Goal: Information Seeking & Learning: Compare options

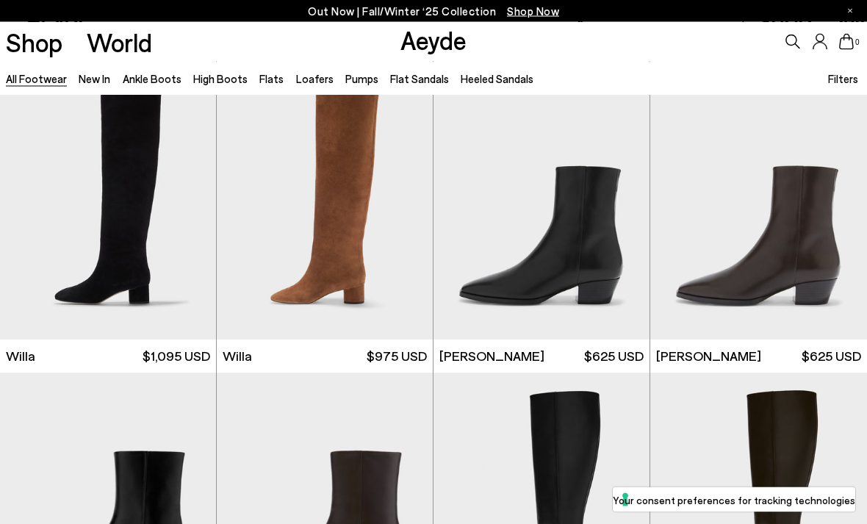
scroll to position [638, 0]
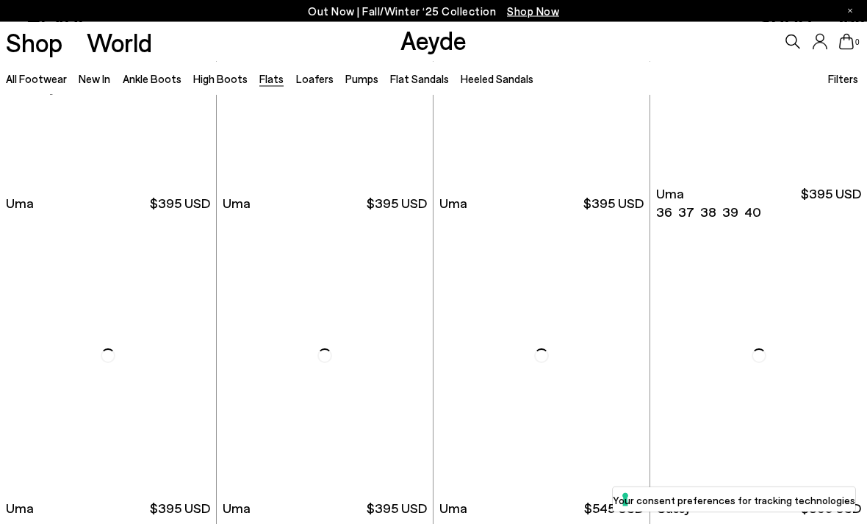
scroll to position [1417, 0]
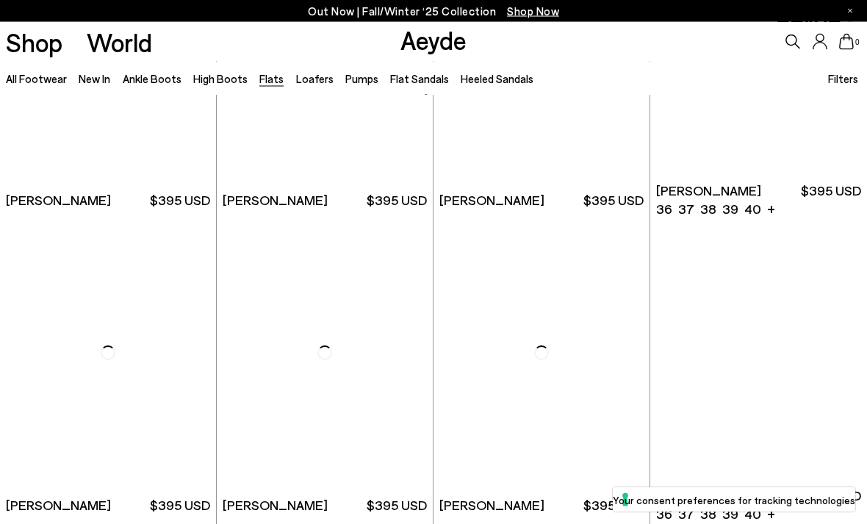
scroll to position [3809, 0]
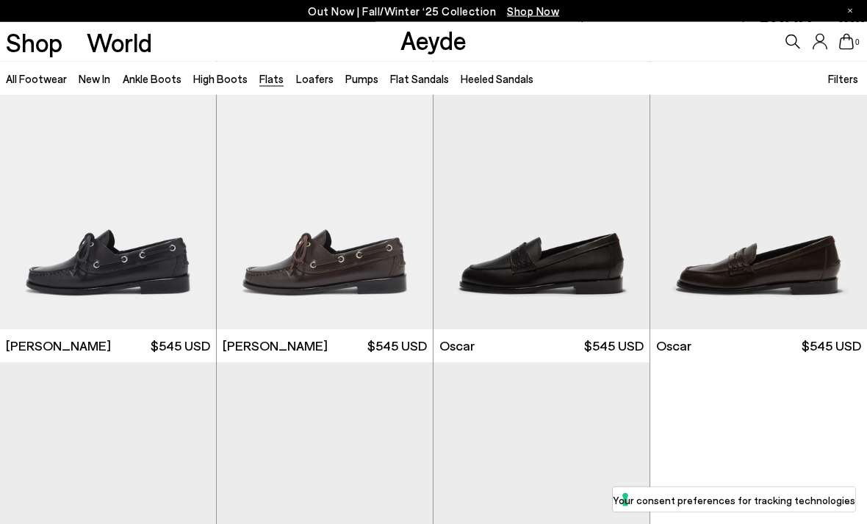
scroll to position [6133, 0]
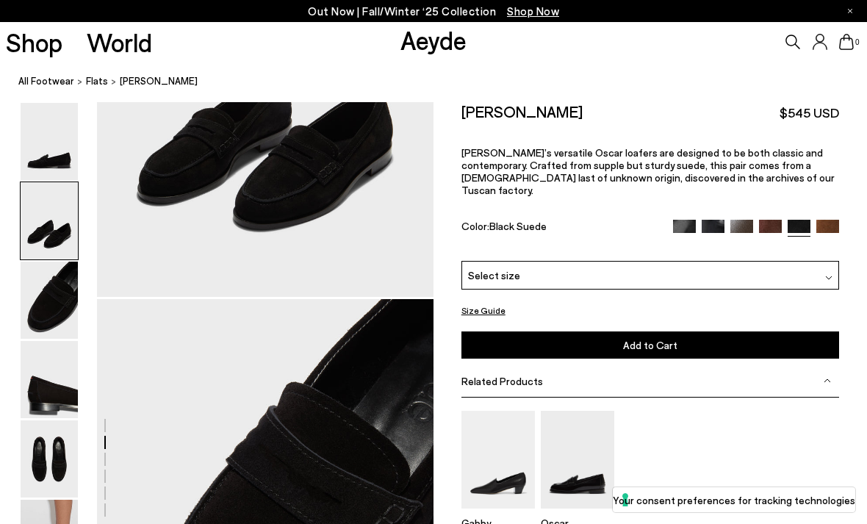
scroll to position [641, 0]
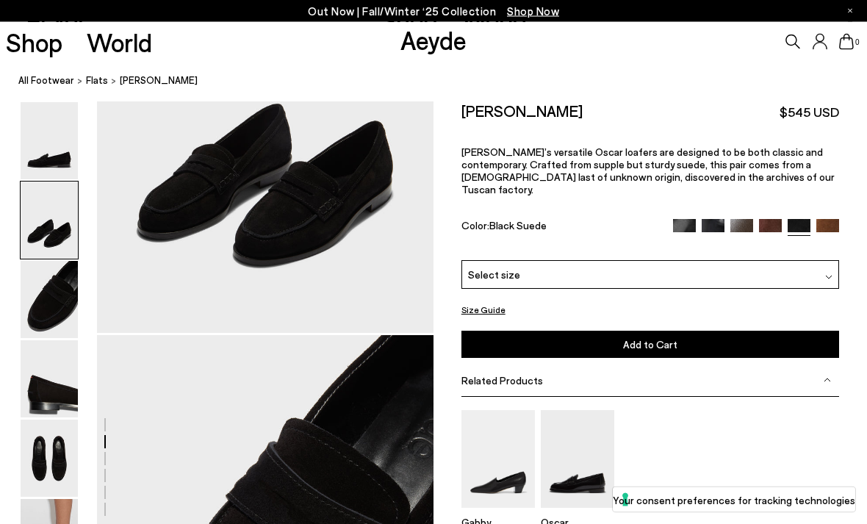
click at [740, 220] on img at bounding box center [741, 231] width 23 height 23
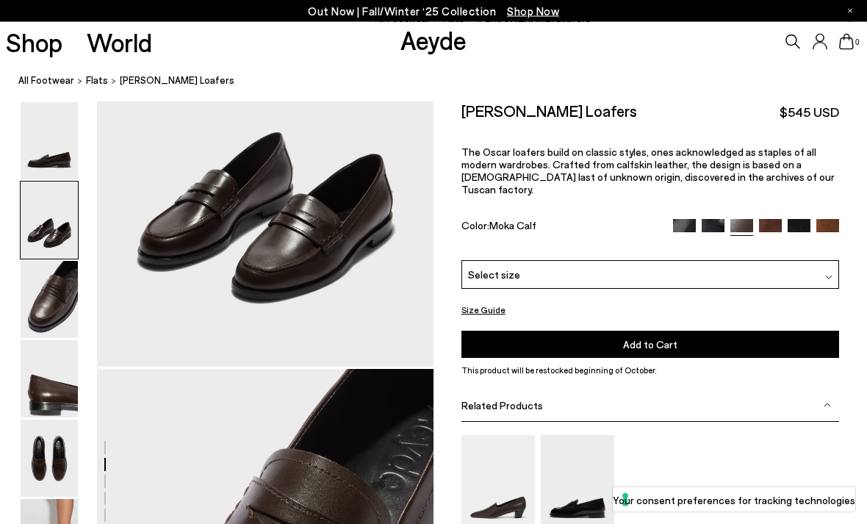
scroll to position [611, 0]
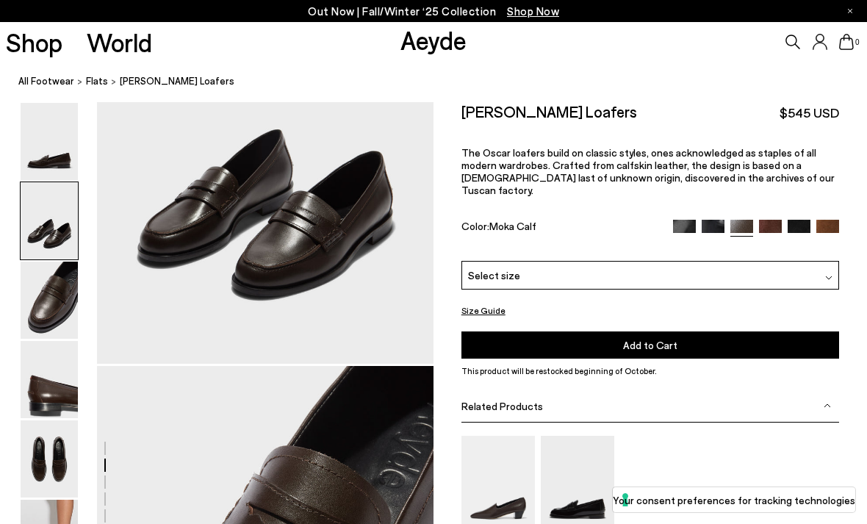
click at [679, 170] on span "The Oscar loafers build on classic styles, ones acknowledged as staples of all …" at bounding box center [647, 171] width 373 height 50
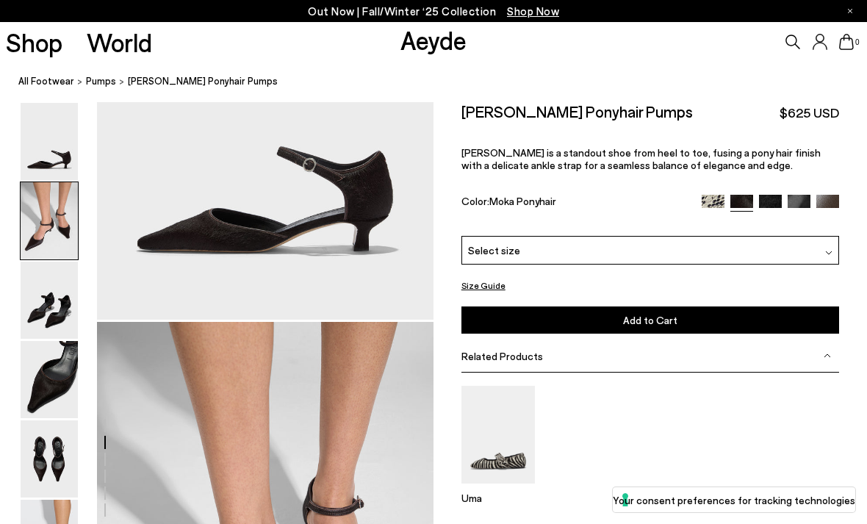
scroll to position [449, 0]
